Goal: Information Seeking & Learning: Learn about a topic

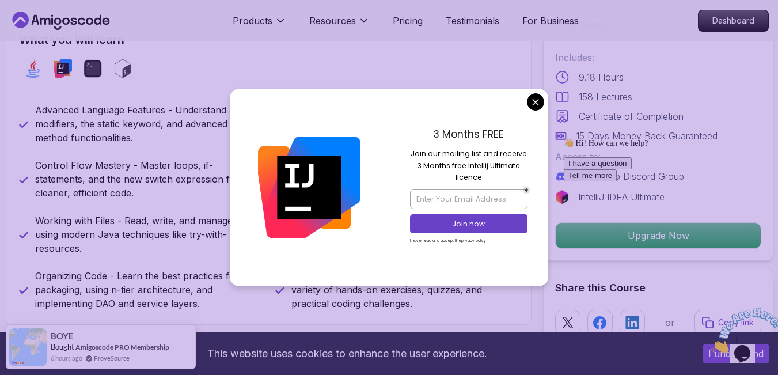
scroll to position [464, 0]
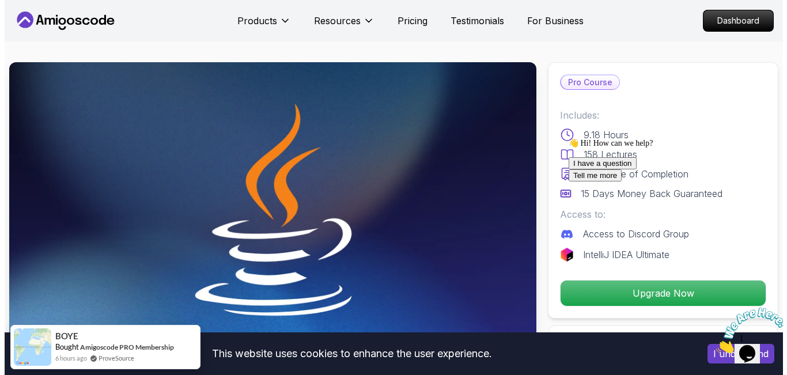
scroll to position [0, 0]
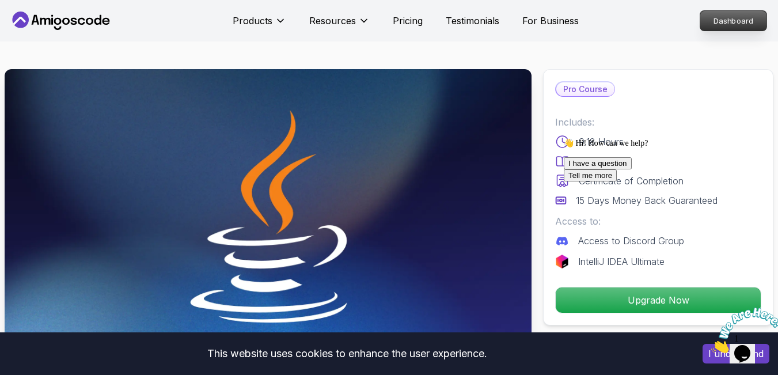
click at [708, 17] on p "Dashboard" at bounding box center [733, 21] width 66 height 20
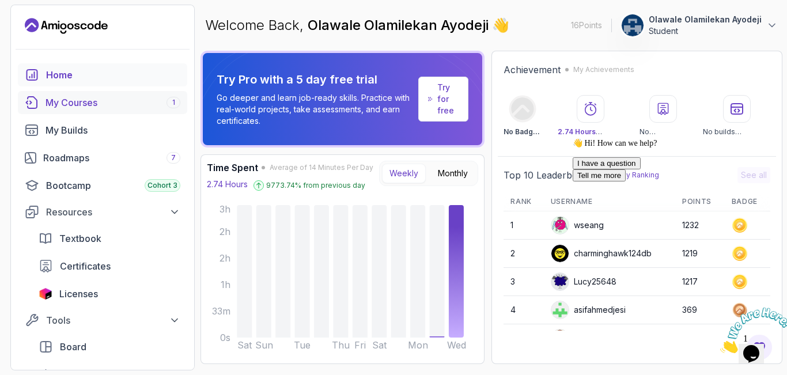
click at [162, 106] on div "My Courses 1" at bounding box center [112, 103] width 135 height 14
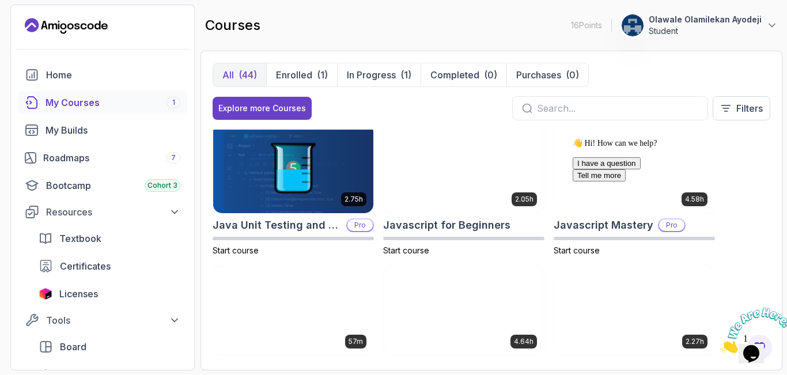
scroll to position [1148, 0]
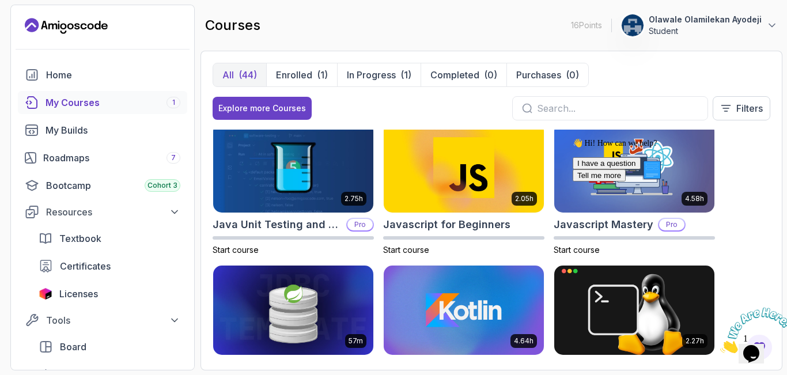
click at [720, 345] on icon "Close" at bounding box center [720, 350] width 0 height 10
click at [572, 138] on icon "Chat attention grabber" at bounding box center [572, 138] width 0 height 0
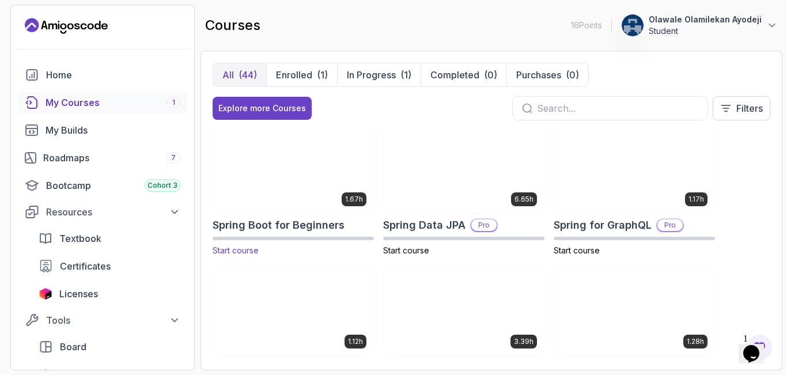
scroll to position [1717, 0]
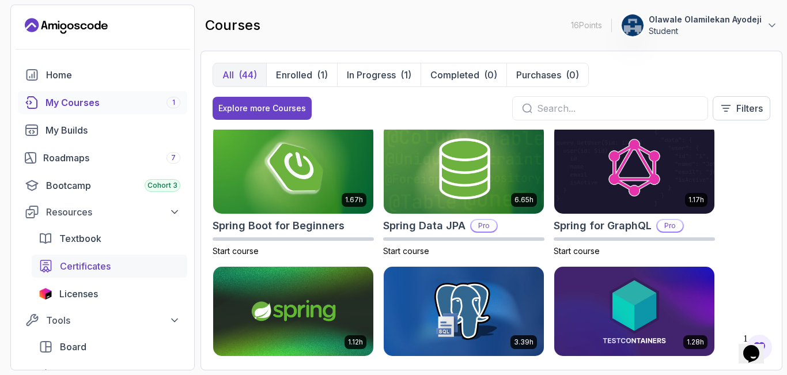
click at [140, 263] on div "Certificates" at bounding box center [120, 266] width 120 height 14
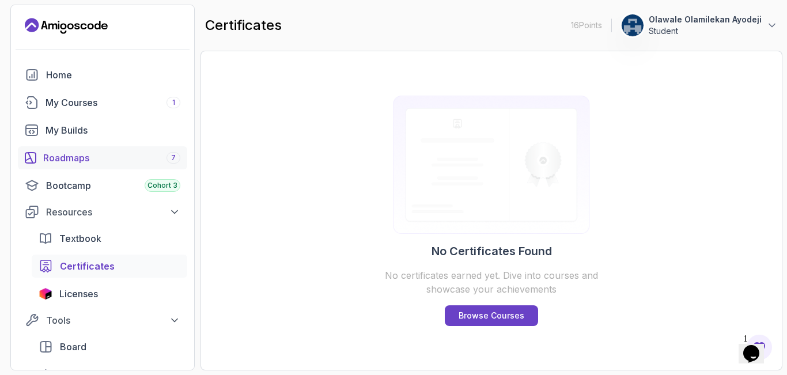
click at [115, 162] on div "Roadmaps 7" at bounding box center [111, 158] width 137 height 14
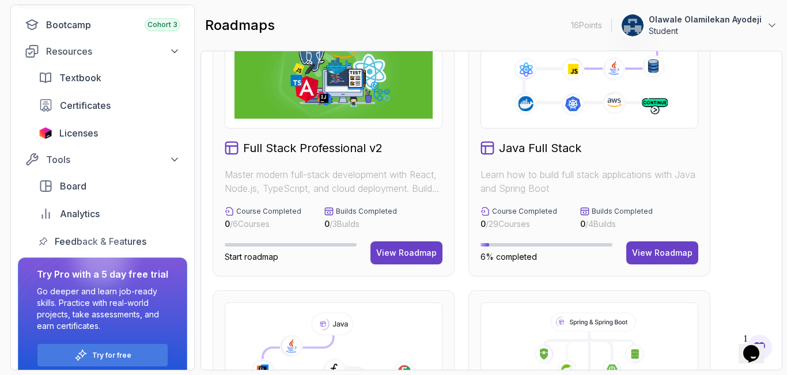
scroll to position [115, 0]
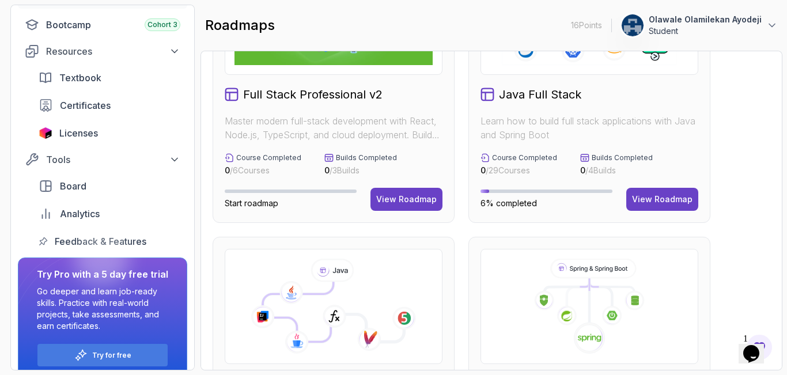
click at [583, 135] on p "Learn how to build full stack applications with Java and Spring Boot" at bounding box center [589, 128] width 218 height 28
click at [652, 196] on div "View Roadmap" at bounding box center [662, 199] width 60 height 12
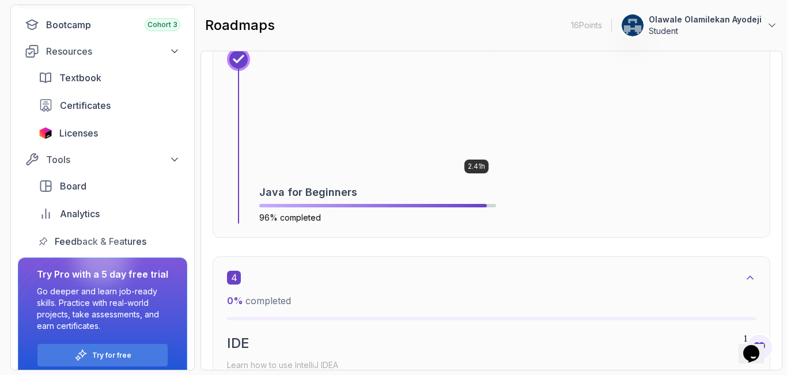
scroll to position [1665, 0]
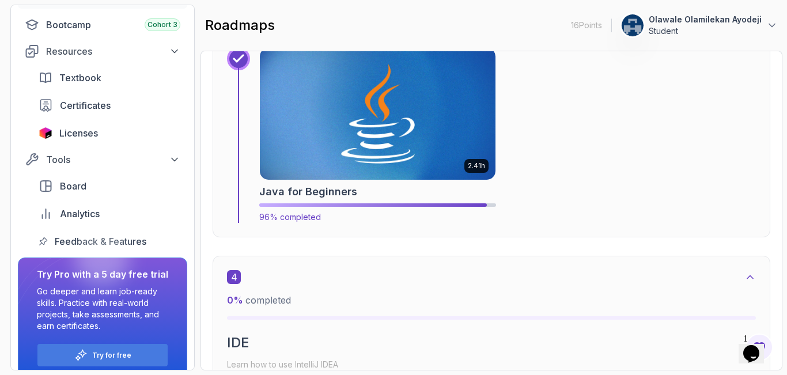
click at [431, 161] on img at bounding box center [377, 113] width 247 height 139
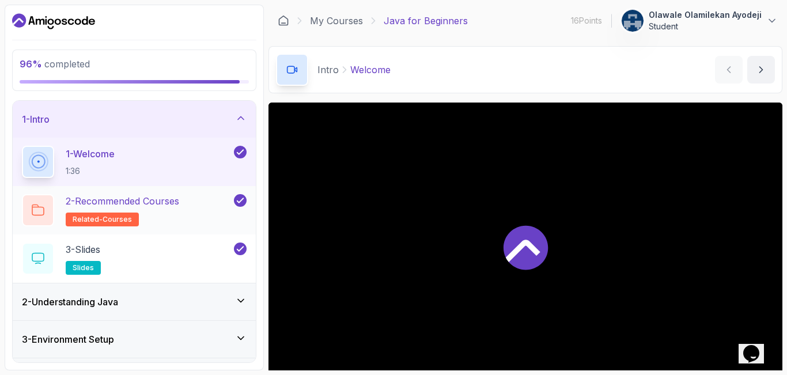
scroll to position [145, 0]
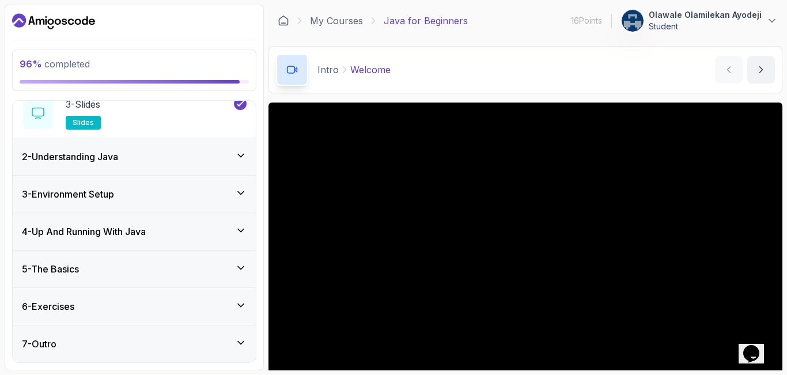
click at [147, 337] on div "7 - Outro" at bounding box center [134, 344] width 225 height 14
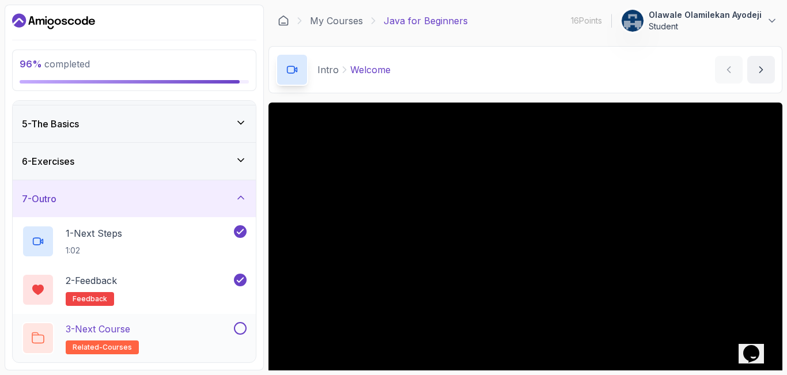
click at [240, 327] on button at bounding box center [240, 328] width 13 height 13
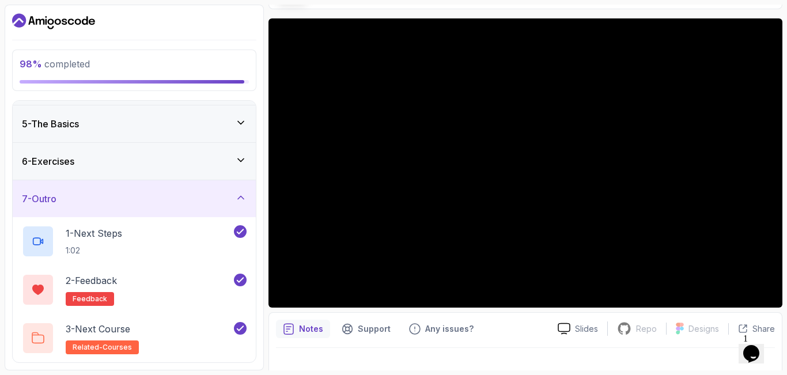
scroll to position [0, 0]
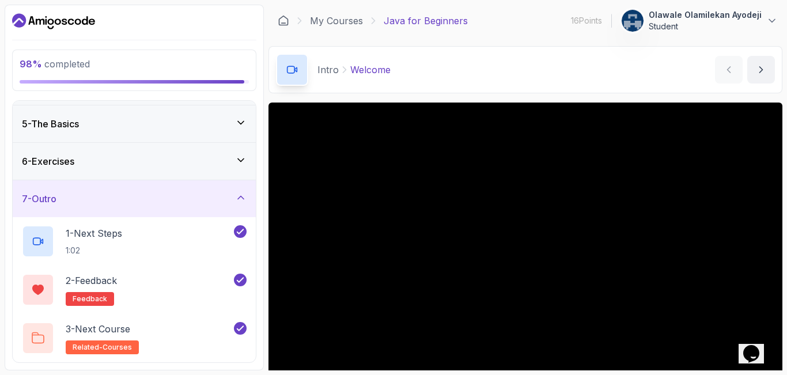
click at [702, 18] on p "Olawale Olamilekan Ayodeji" at bounding box center [704, 15] width 113 height 12
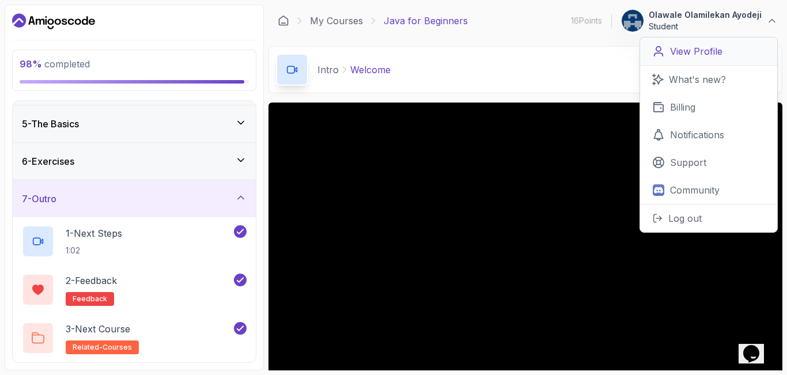
click at [676, 50] on p "View Profile" at bounding box center [696, 51] width 52 height 14
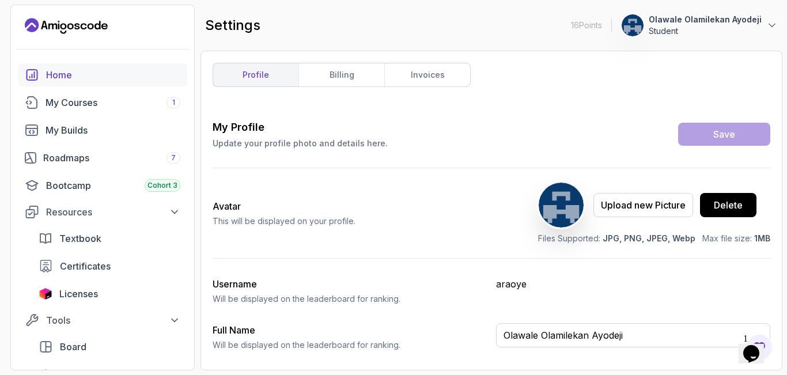
click at [98, 82] on link "Home" at bounding box center [102, 74] width 169 height 23
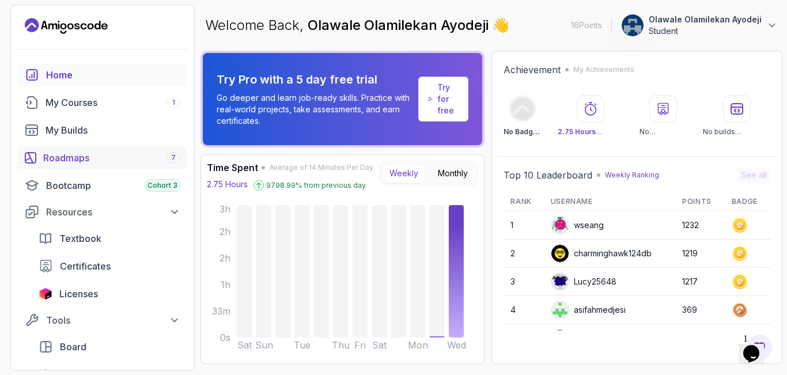
click at [157, 164] on div "Roadmaps 7" at bounding box center [111, 158] width 137 height 14
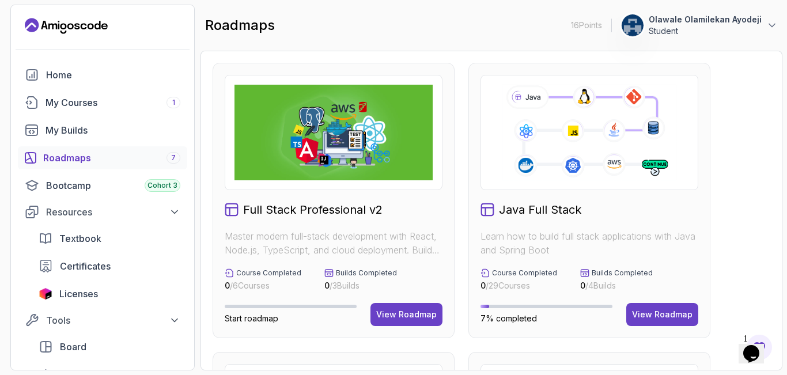
scroll to position [67, 0]
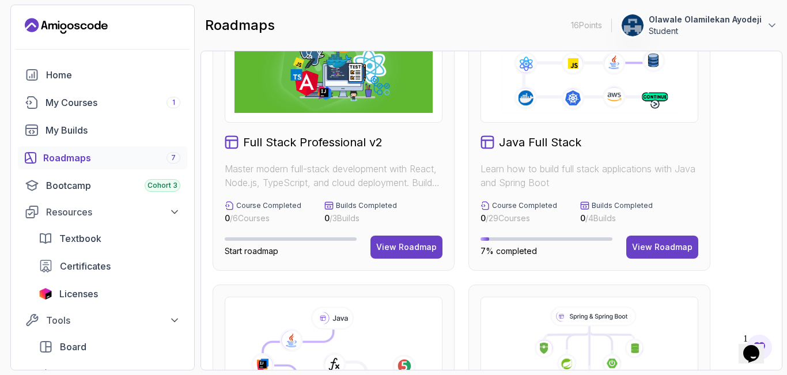
click at [521, 222] on p "0 / 29 Courses" at bounding box center [518, 218] width 77 height 12
click at [660, 230] on div "Java Full Stack Learn how to build full stack applications with Java and Spring…" at bounding box center [589, 132] width 242 height 275
click at [660, 249] on div "View Roadmap" at bounding box center [662, 247] width 60 height 12
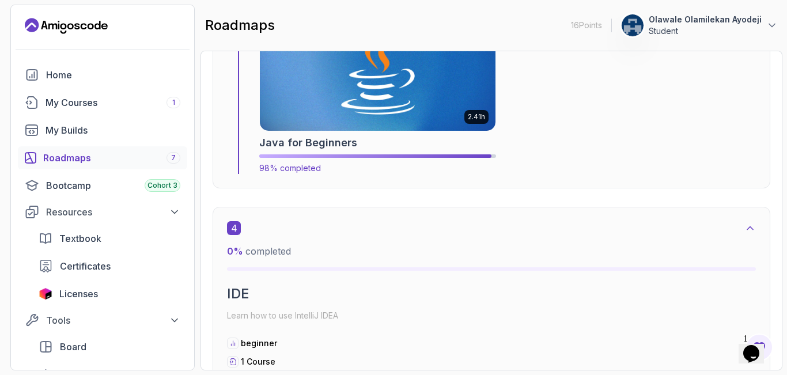
scroll to position [1719, 0]
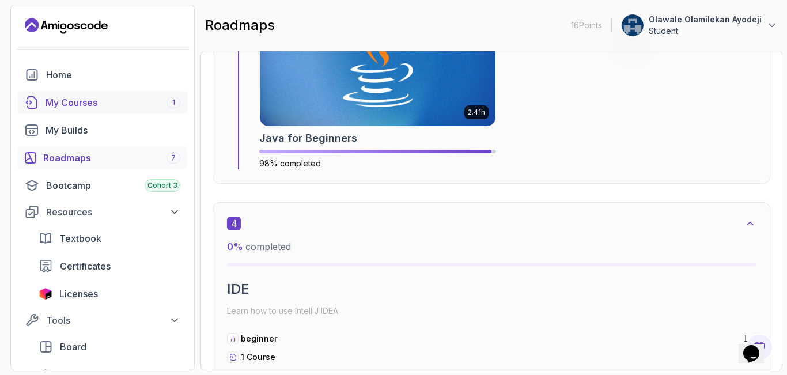
click at [104, 104] on div "My Courses 1" at bounding box center [112, 103] width 135 height 14
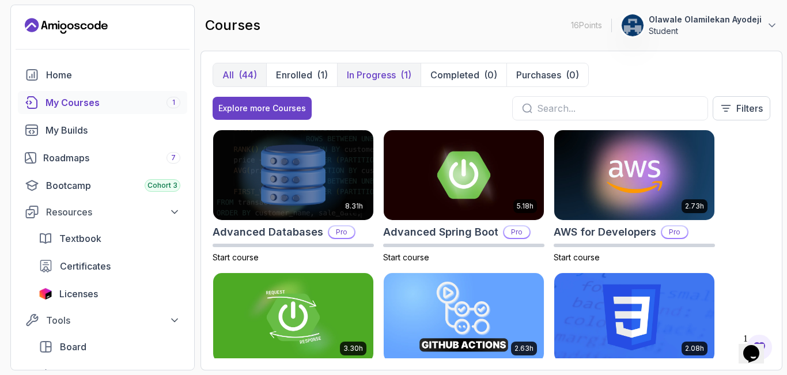
click at [365, 80] on p "In Progress" at bounding box center [371, 75] width 49 height 14
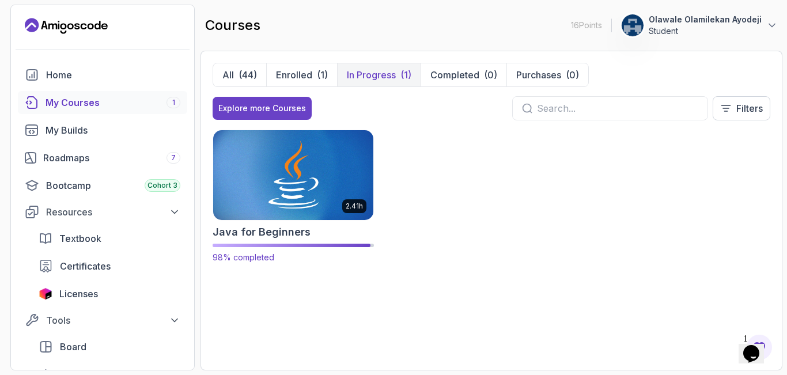
click at [295, 211] on img at bounding box center [293, 175] width 168 height 94
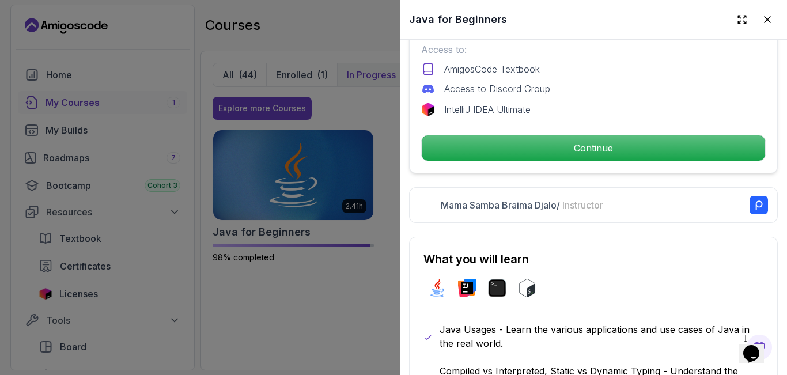
scroll to position [415, 0]
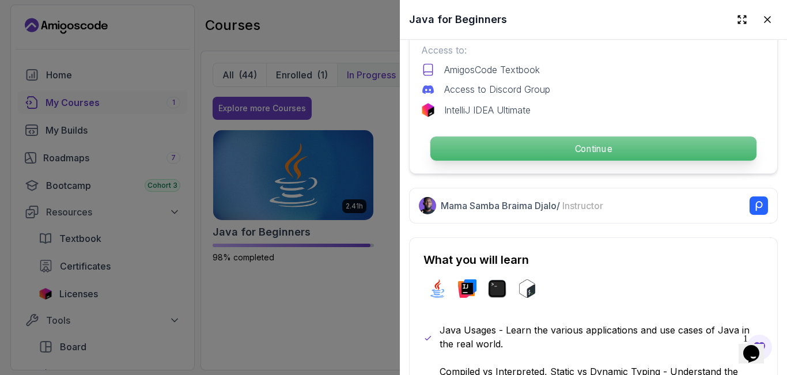
click at [527, 136] on p "Continue" at bounding box center [593, 148] width 326 height 24
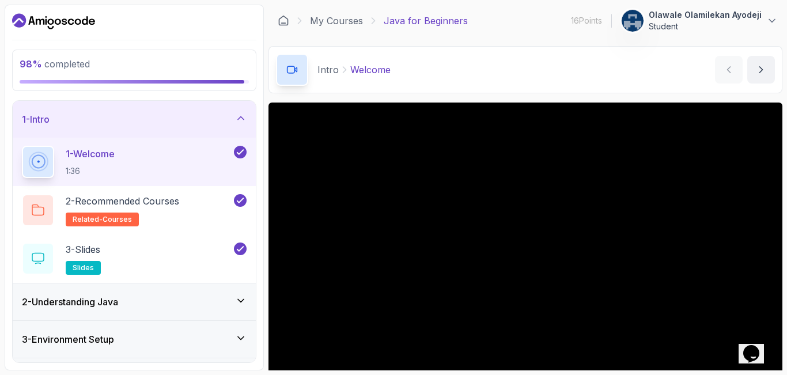
scroll to position [145, 0]
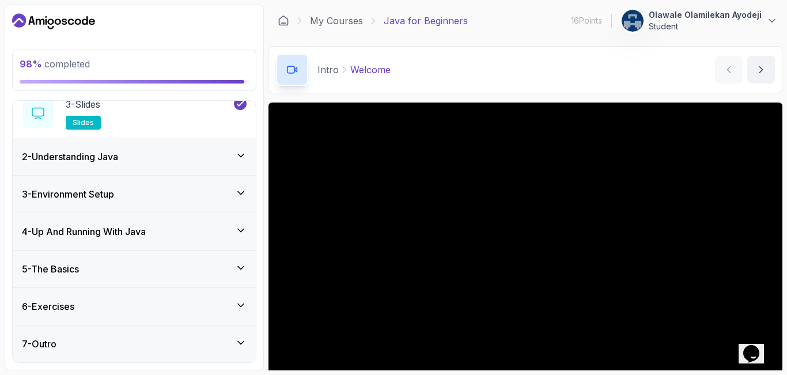
click at [142, 351] on div "7 - Outro" at bounding box center [134, 343] width 243 height 37
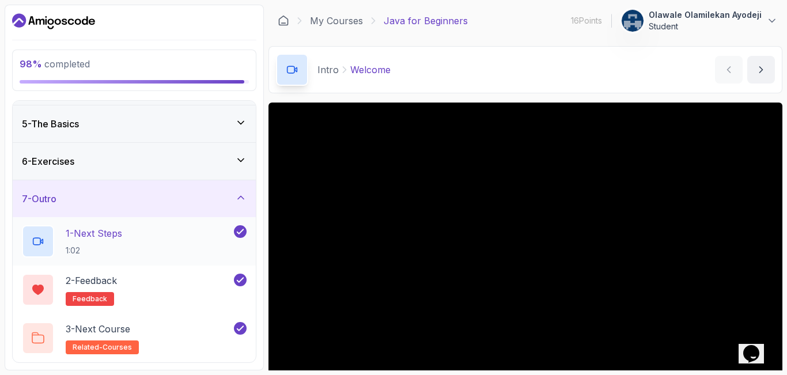
click at [141, 247] on div "1 - Next Steps 1:02" at bounding box center [127, 241] width 210 height 32
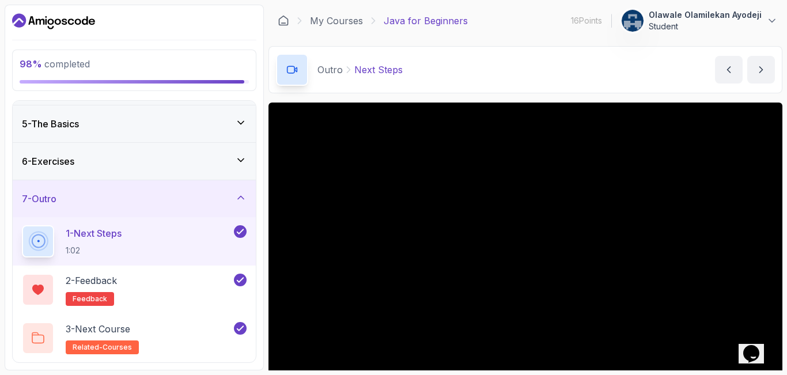
click at [160, 155] on div "6 - Exercises" at bounding box center [134, 161] width 225 height 14
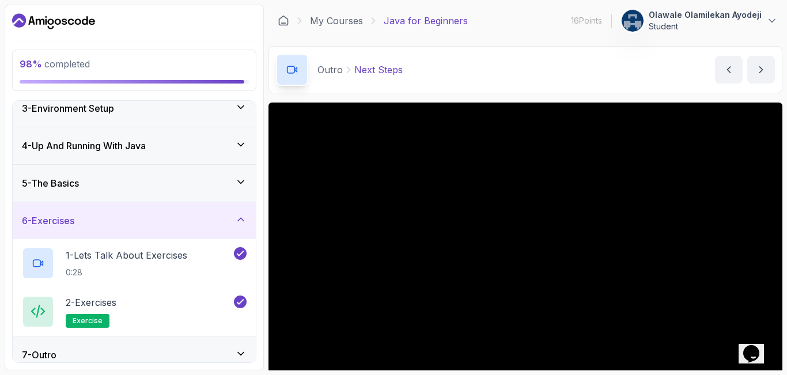
scroll to position [97, 0]
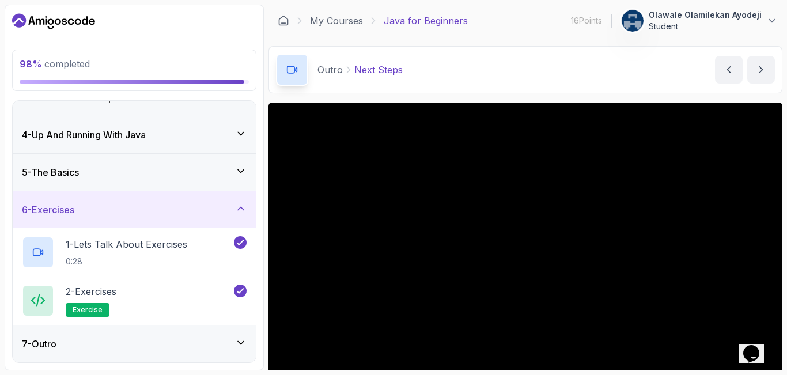
click at [226, 173] on div "5 - The Basics" at bounding box center [134, 172] width 225 height 14
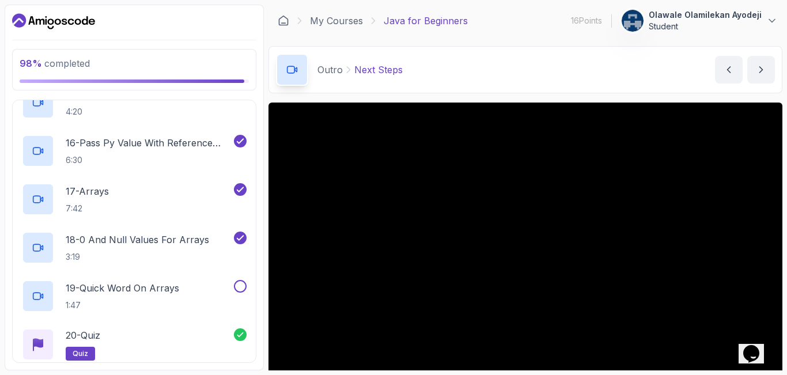
scroll to position [967, 0]
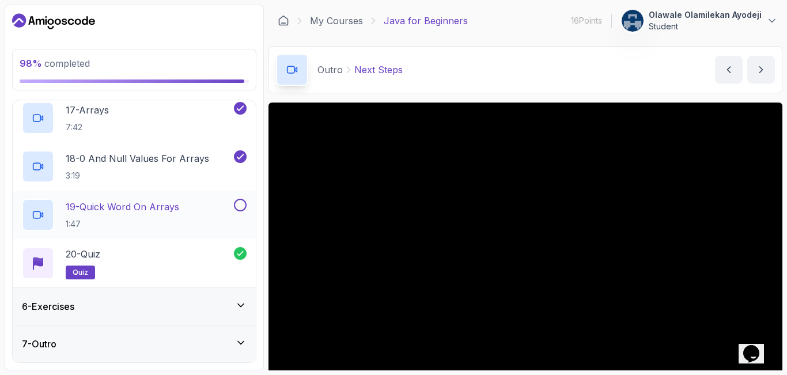
click at [242, 203] on button at bounding box center [240, 205] width 13 height 13
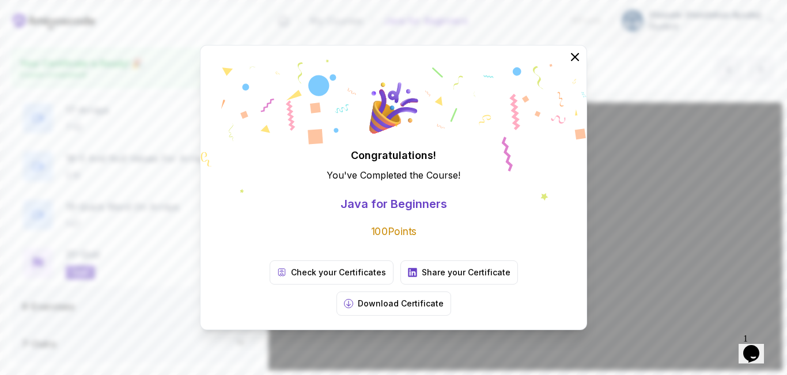
scroll to position [963, 0]
click at [291, 278] on p "Check your Certificates" at bounding box center [338, 273] width 95 height 12
click at [443, 298] on p "Download Certificate" at bounding box center [401, 304] width 86 height 12
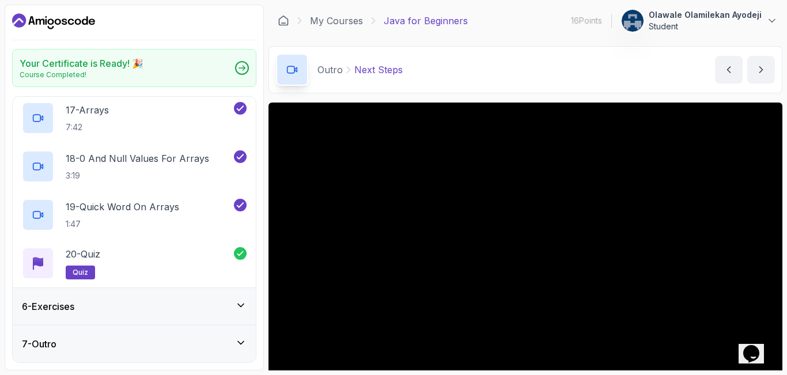
click at [731, 11] on p "Olawale Olamilekan Ayodeji" at bounding box center [704, 15] width 113 height 12
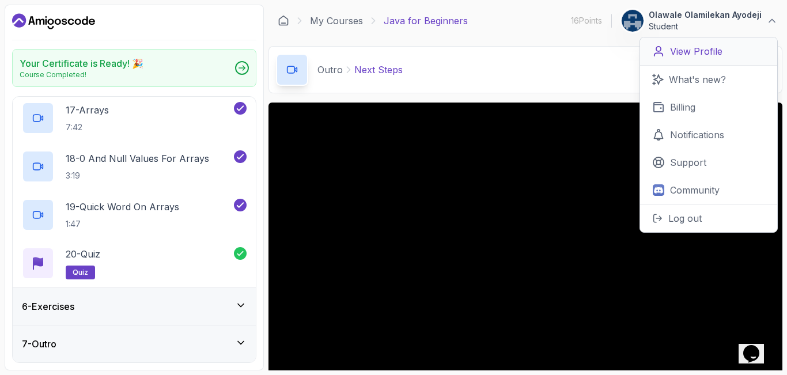
click at [691, 54] on p "View Profile" at bounding box center [696, 51] width 52 height 14
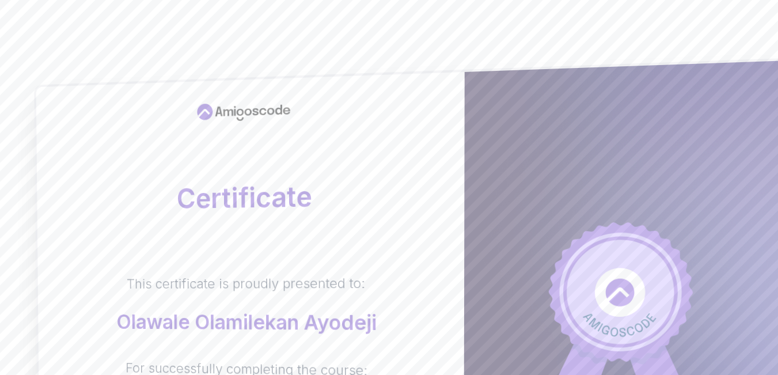
click at [304, 202] on h2 "Certificate" at bounding box center [250, 197] width 384 height 33
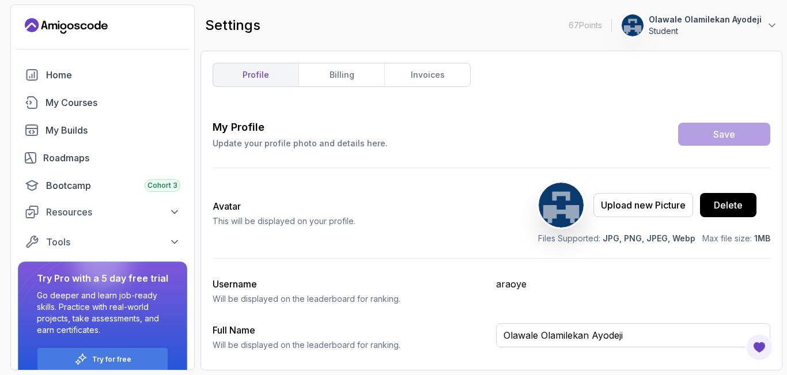
type input "Student"
